Goal: Task Accomplishment & Management: Manage account settings

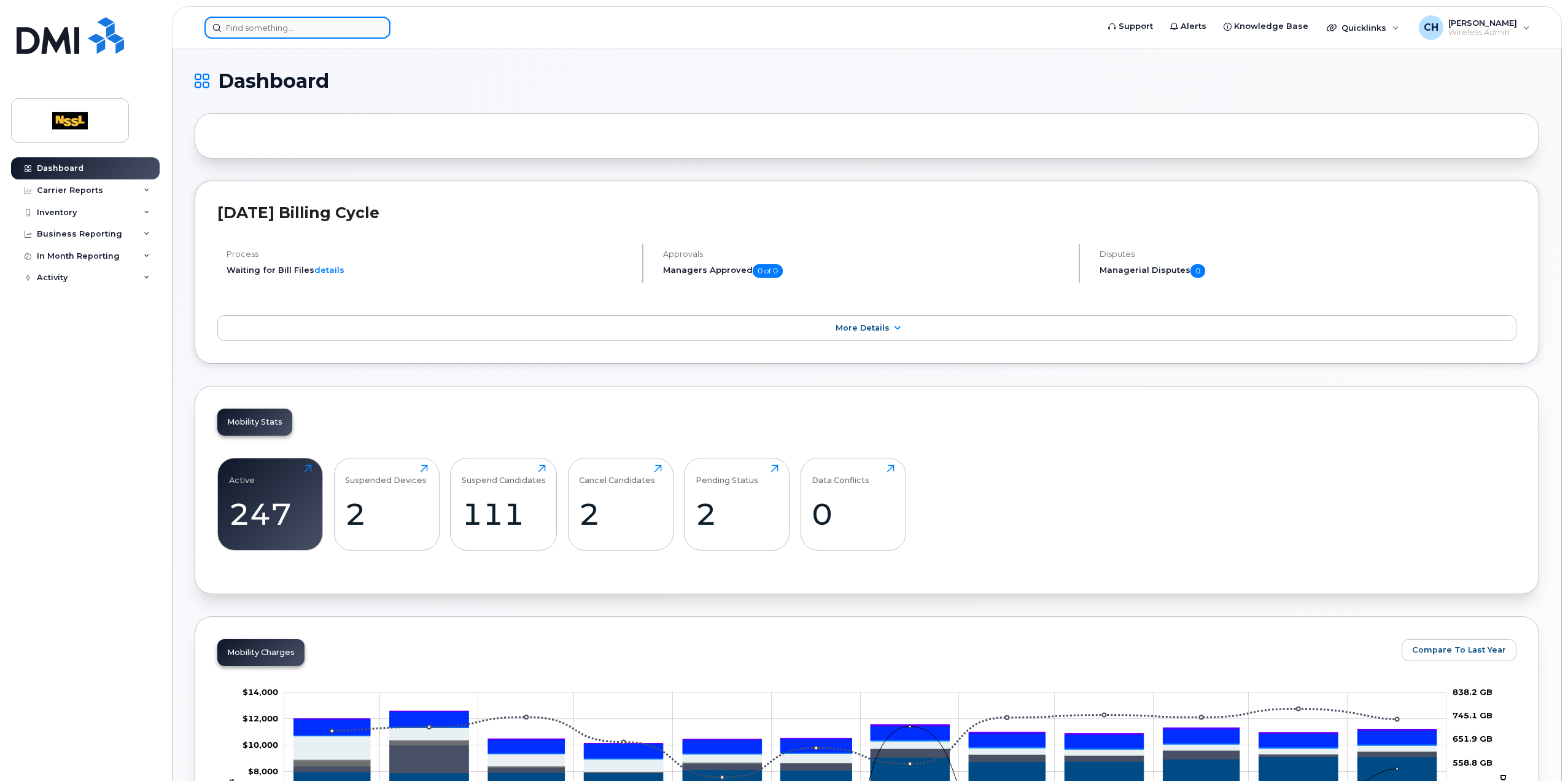
click at [329, 36] on input at bounding box center [297, 27] width 186 height 22
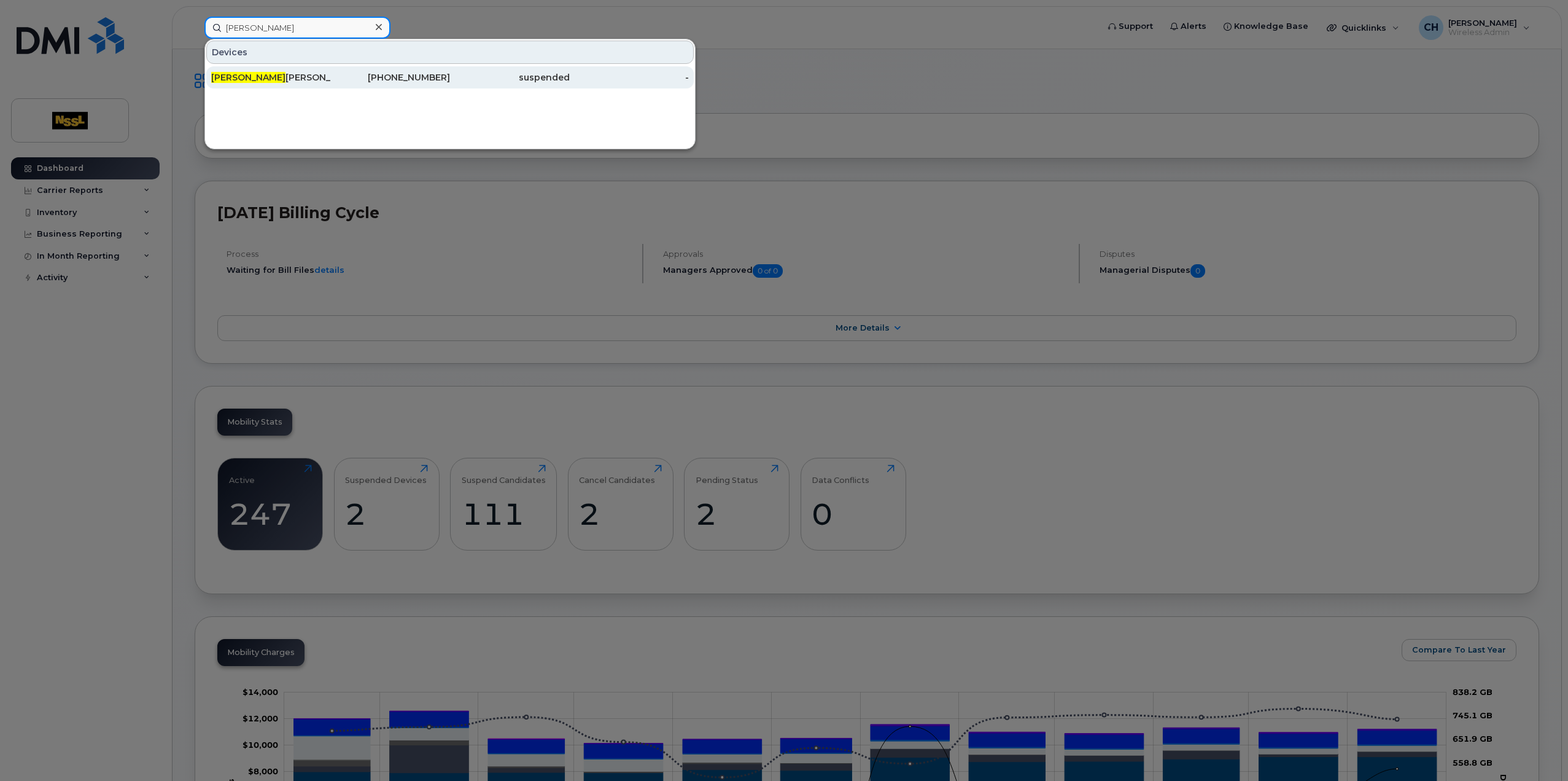
type input "george"
click at [328, 69] on div "George Roach" at bounding box center [271, 77] width 120 height 22
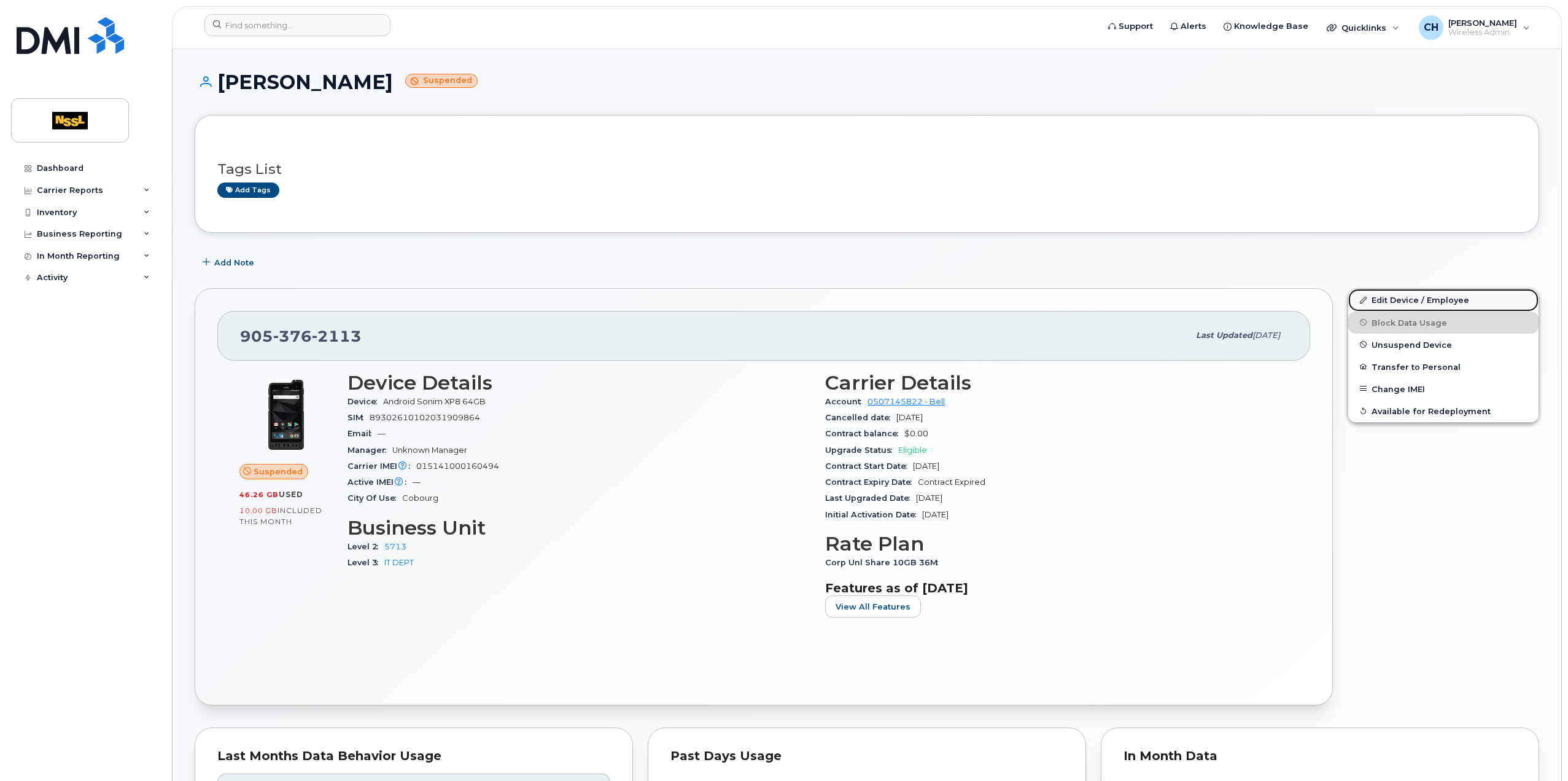
click at [1386, 295] on link "Edit Device / Employee" at bounding box center [1443, 299] width 190 height 22
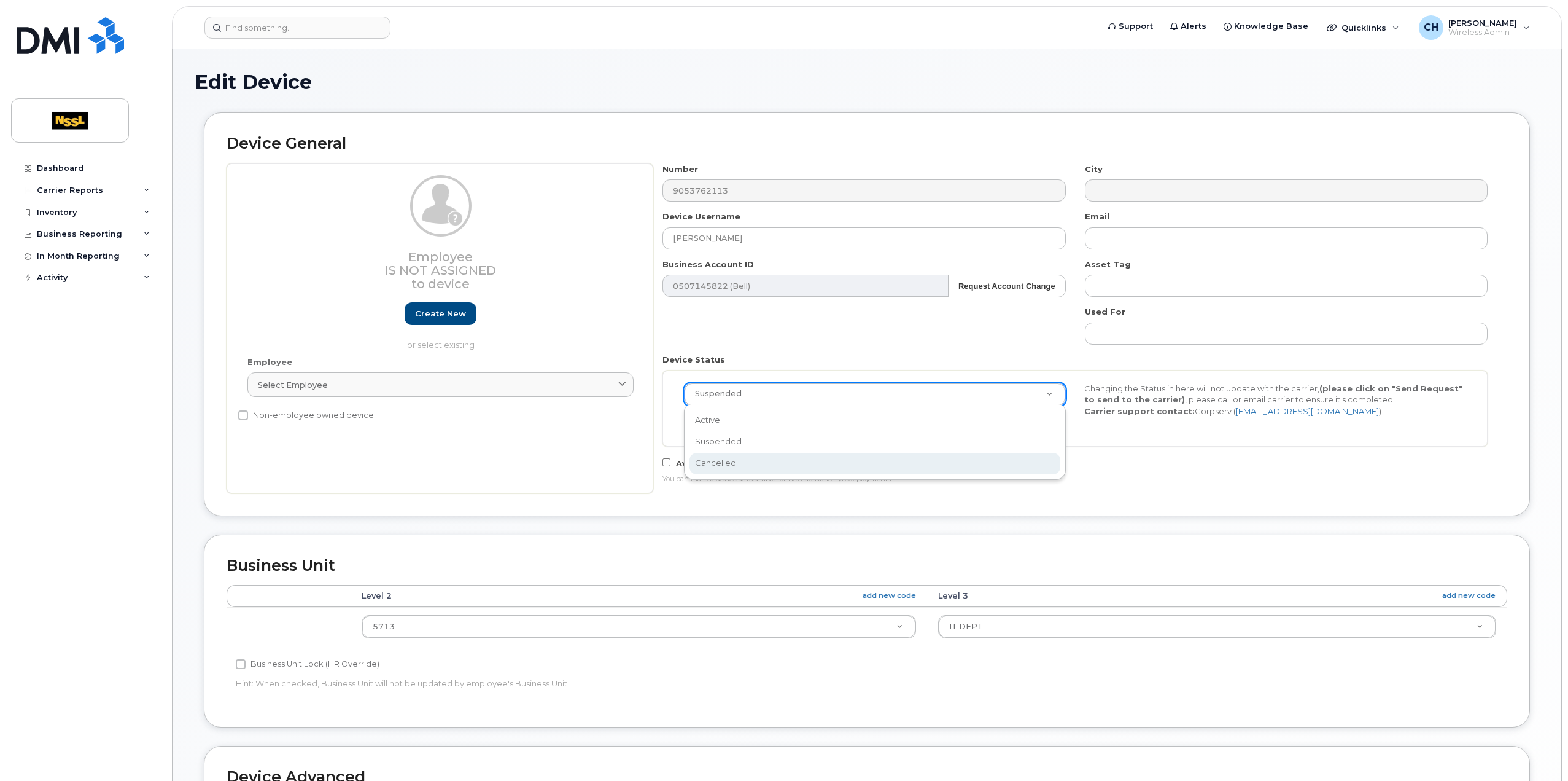
select select "cancelled"
click at [739, 418] on button "Send Request" at bounding box center [725, 423] width 83 height 22
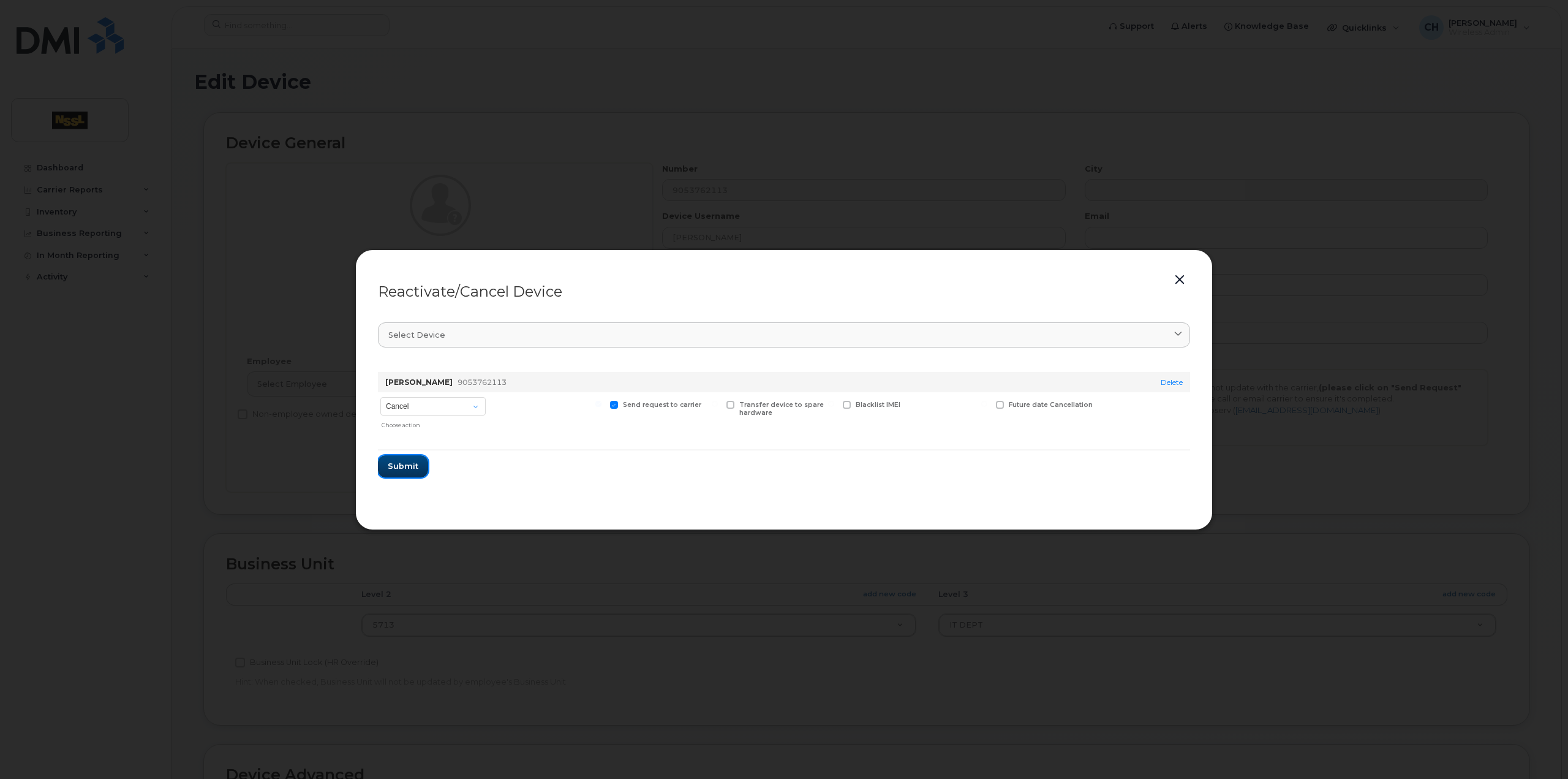
click at [403, 465] on span "Submit" at bounding box center [402, 466] width 31 height 12
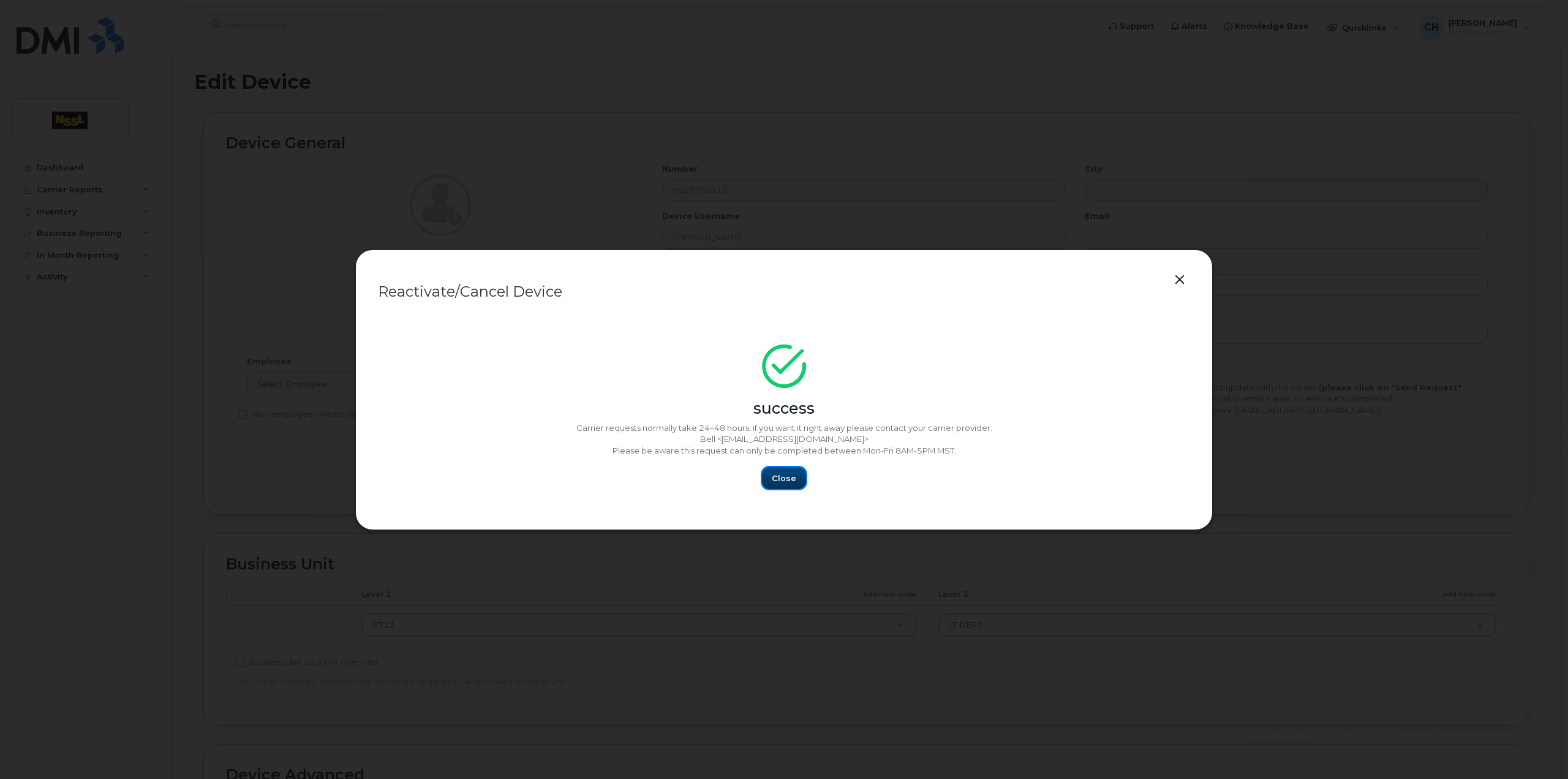
click at [778, 482] on span "Close" at bounding box center [784, 478] width 25 height 12
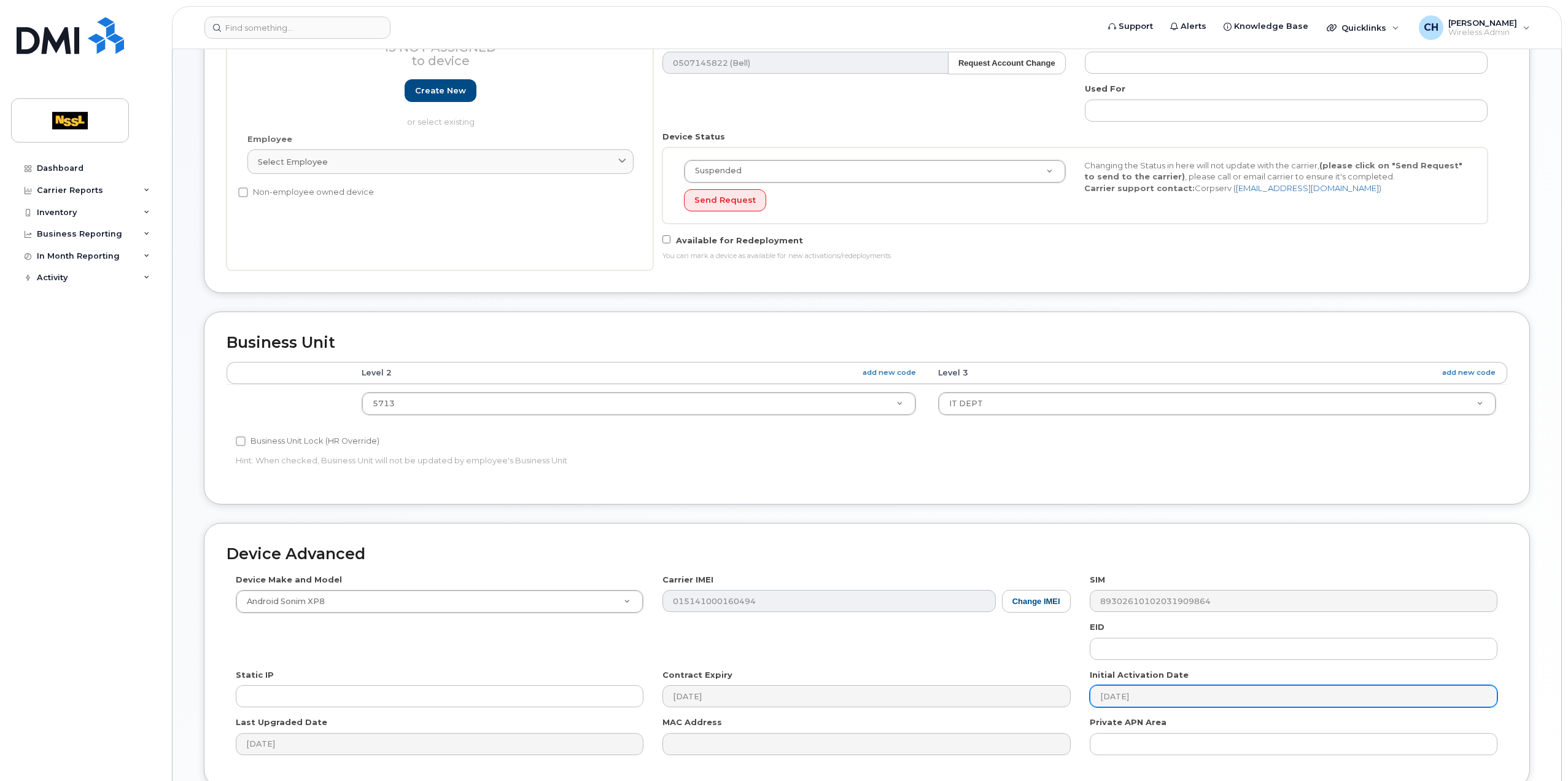
scroll to position [326, 0]
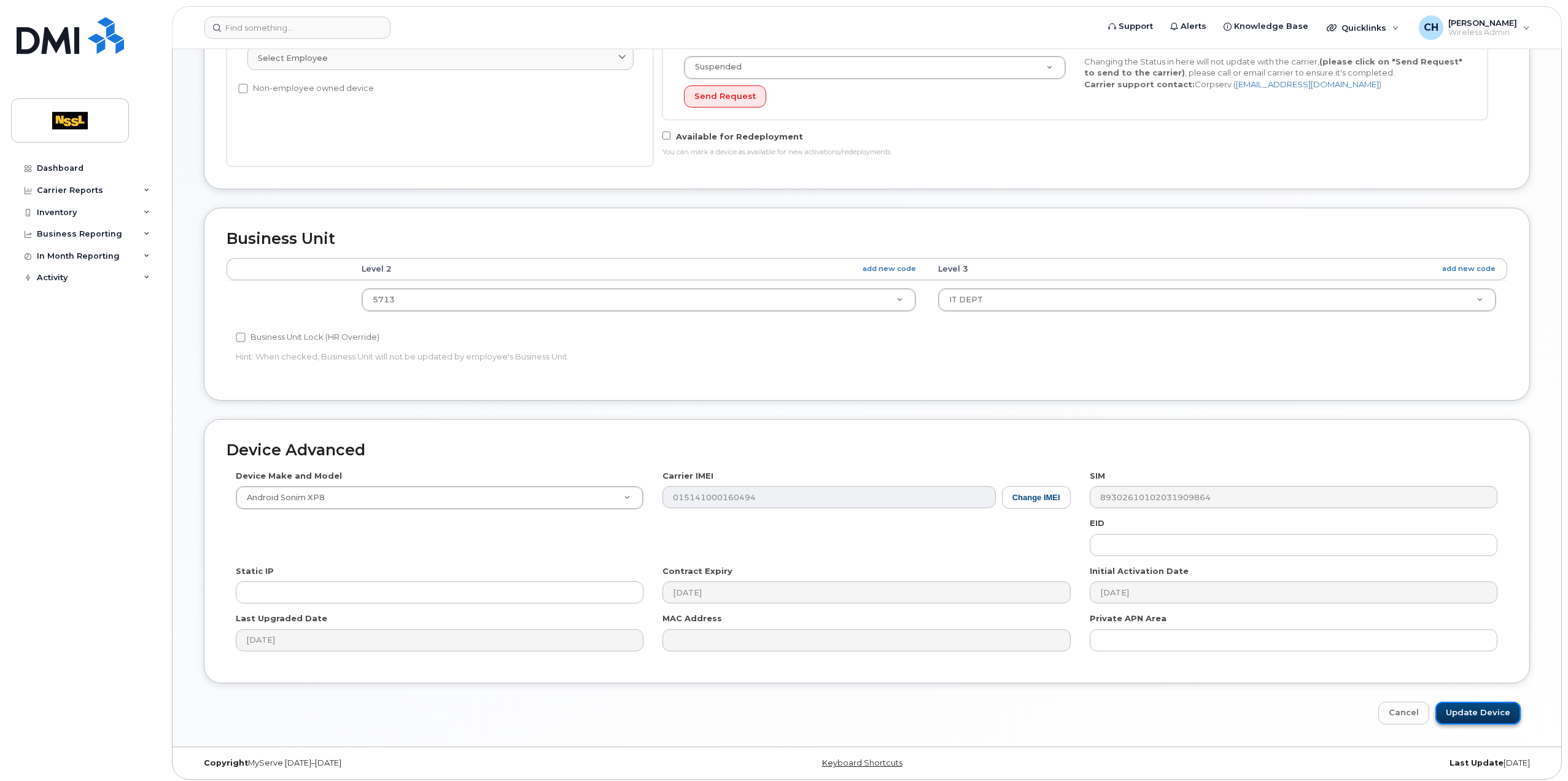
click at [1485, 702] on input "Update Device" at bounding box center [1478, 712] width 85 height 22
type input "Saving..."
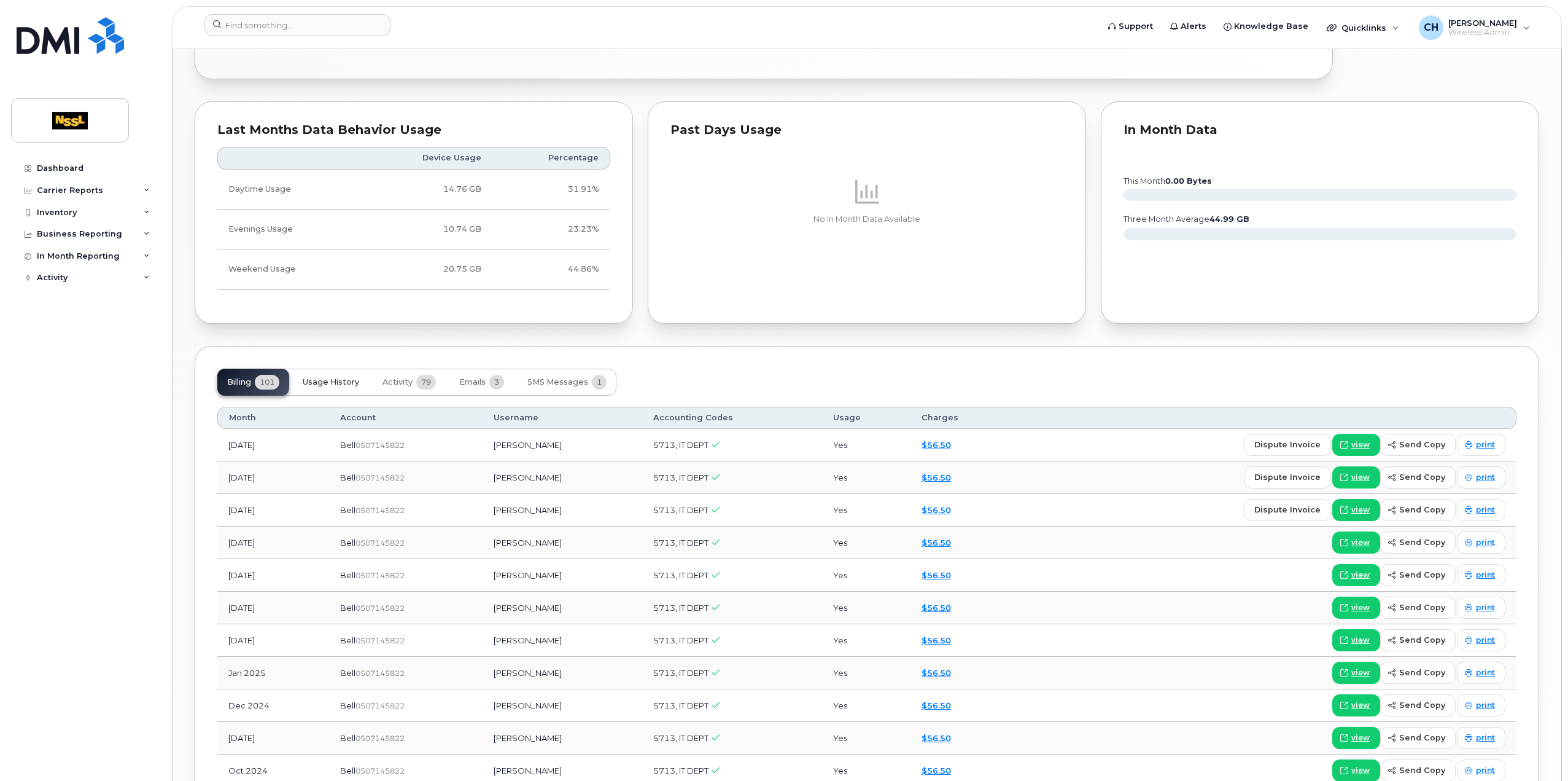
scroll to position [698, 0]
click at [558, 377] on span "SMS Messages" at bounding box center [558, 379] width 61 height 10
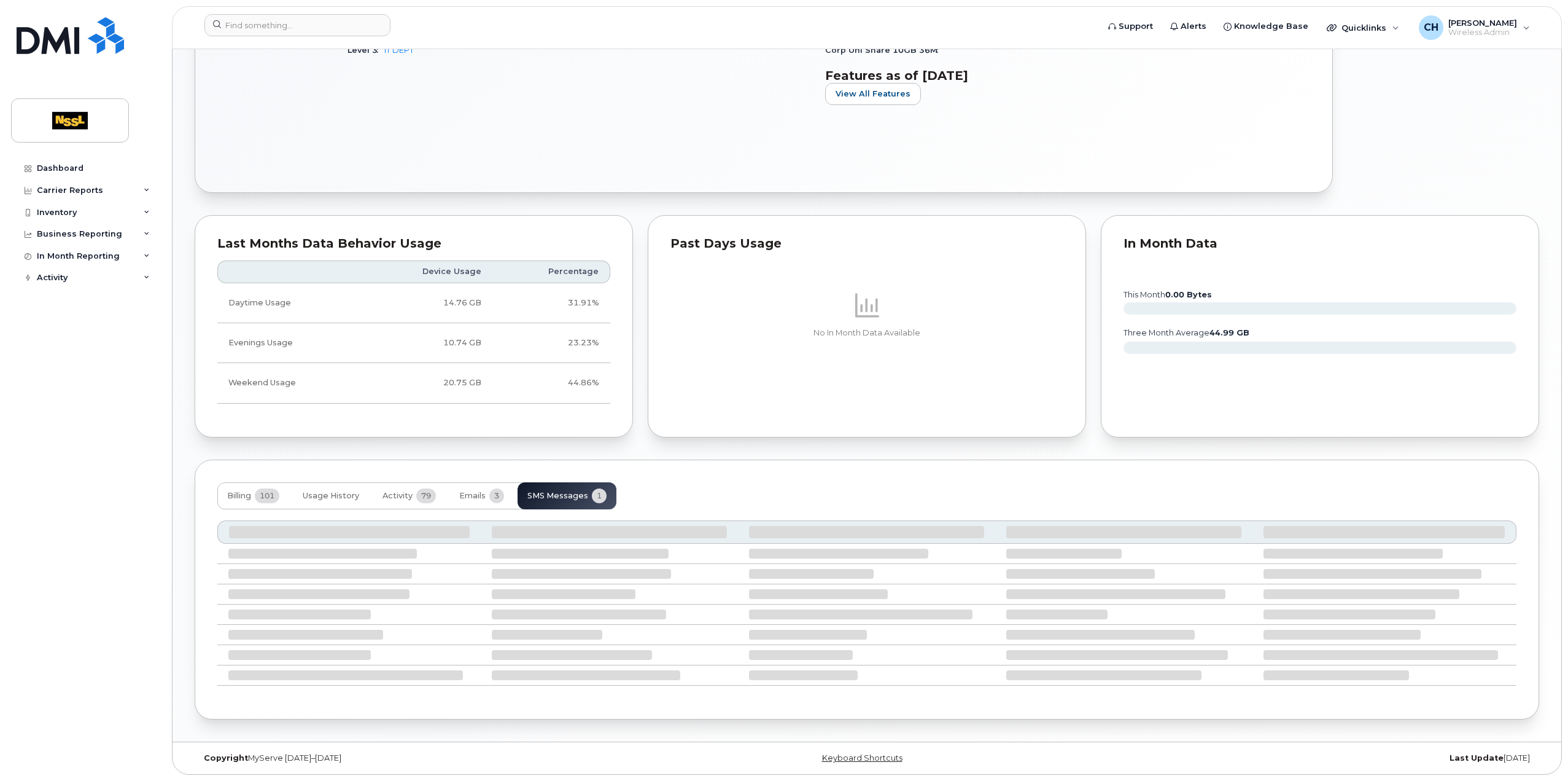
scroll to position [478, 0]
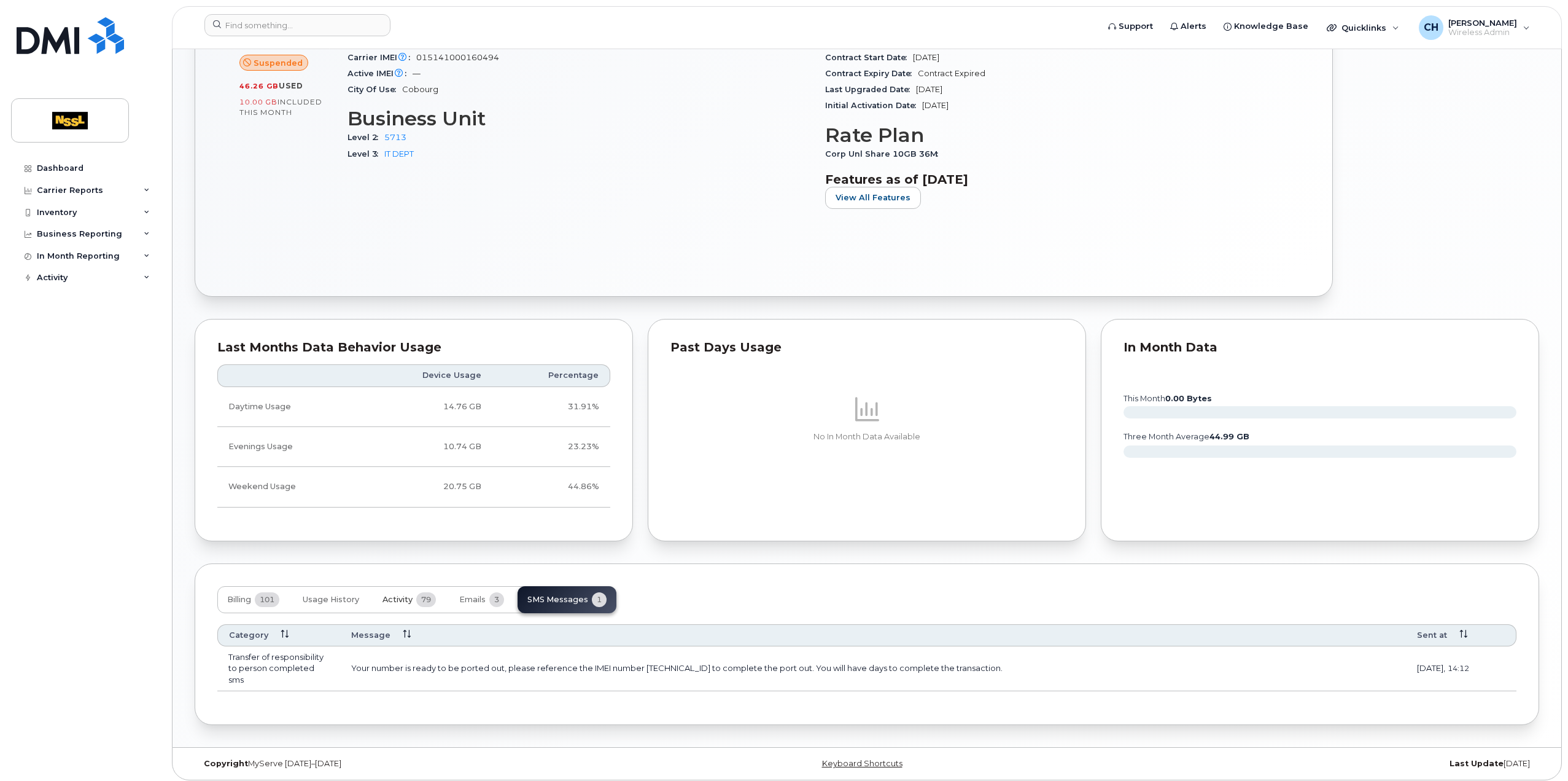
click at [399, 594] on span "Activity" at bounding box center [397, 599] width 30 height 10
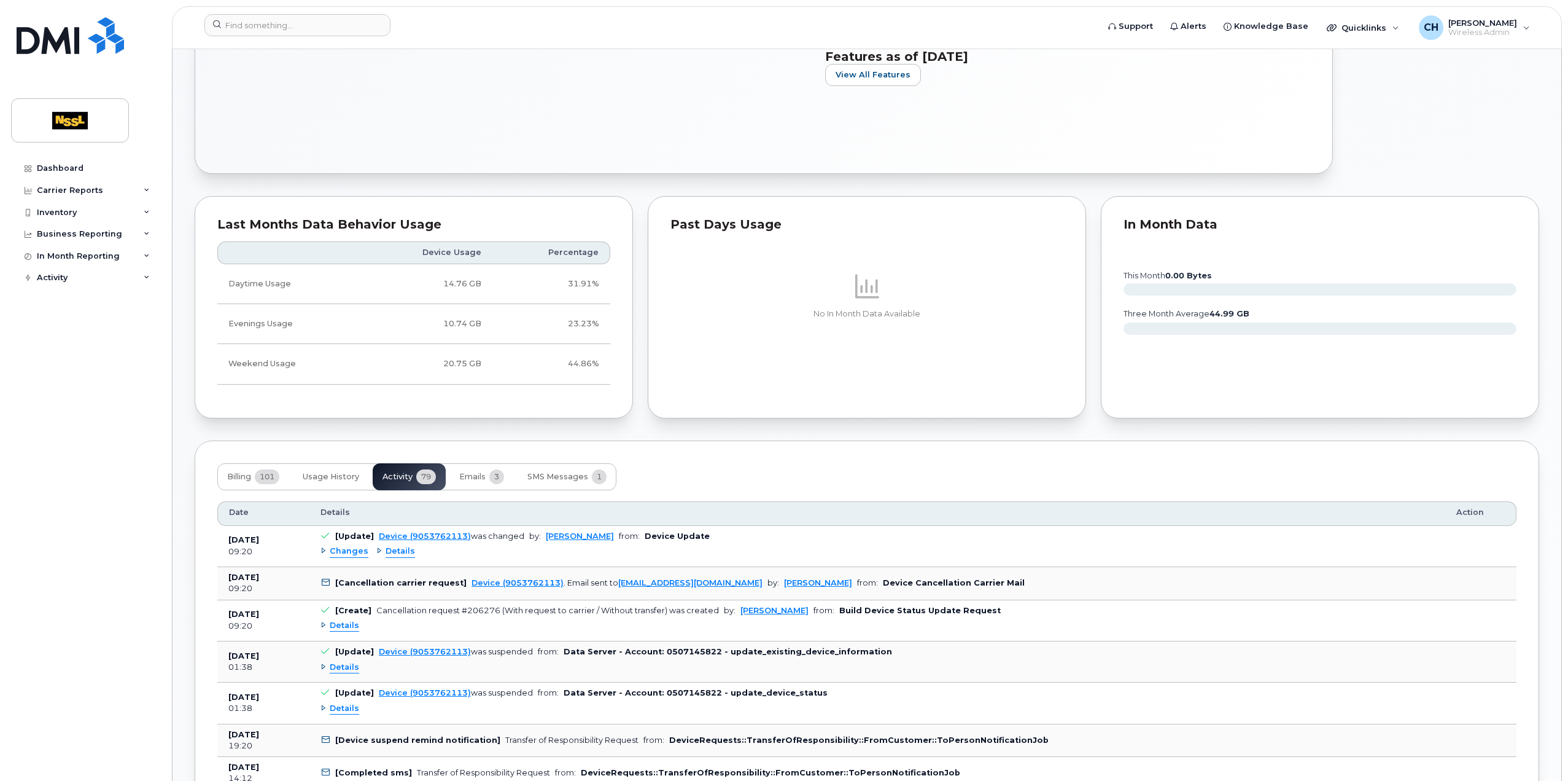
scroll to position [662, 0]
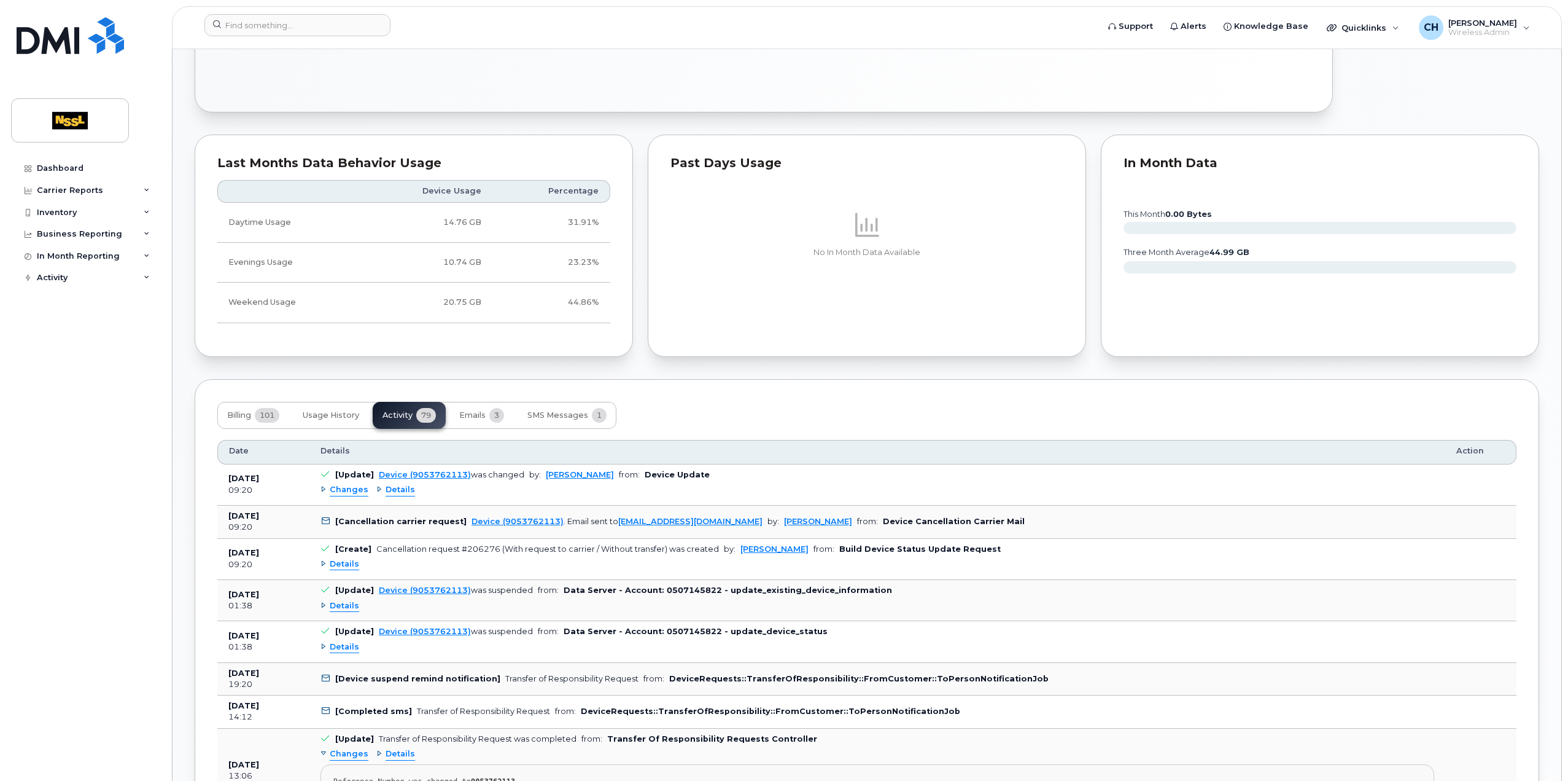
click at [321, 487] on div "Changes" at bounding box center [344, 490] width 48 height 12
